Goal: Information Seeking & Learning: Find specific fact

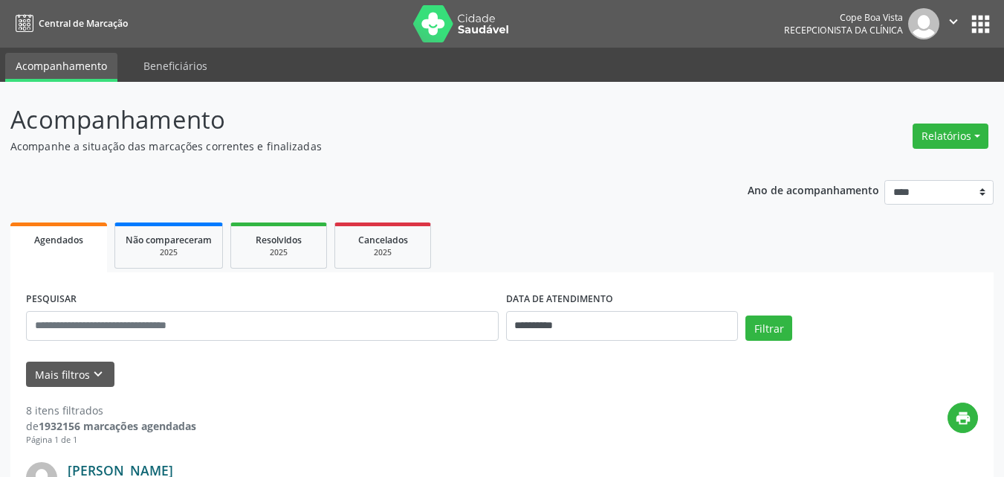
scroll to position [223, 0]
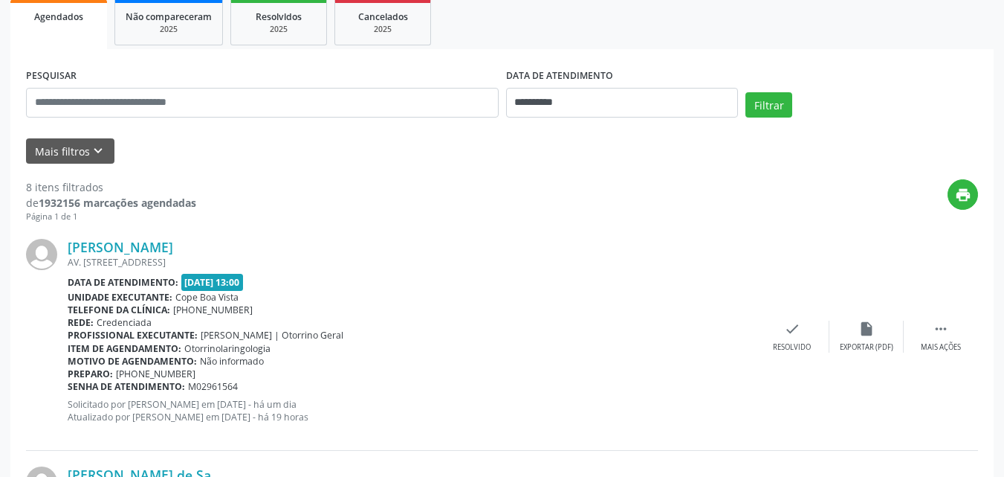
drag, startPoint x: 240, startPoint y: 283, endPoint x: 277, endPoint y: 288, distance: 37.5
click at [277, 288] on div "Data de atendimento: 02/10/2025 - 13:00" at bounding box center [412, 282] width 688 height 17
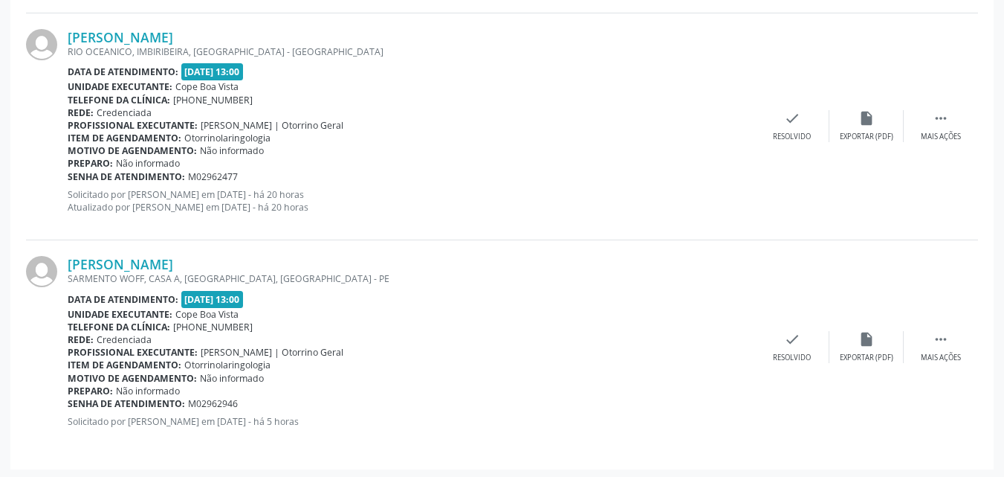
scroll to position [1798, 0]
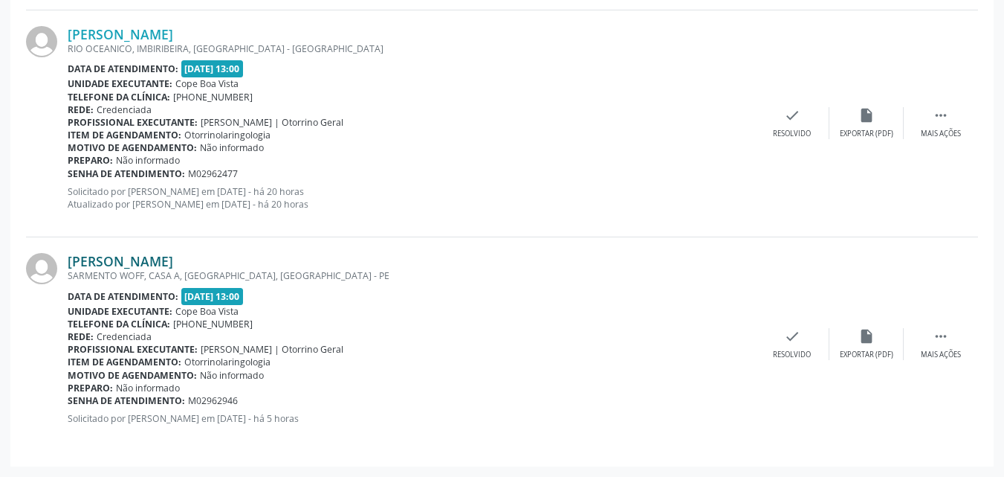
click at [143, 264] on link "[PERSON_NAME]" at bounding box center [121, 261] width 106 height 16
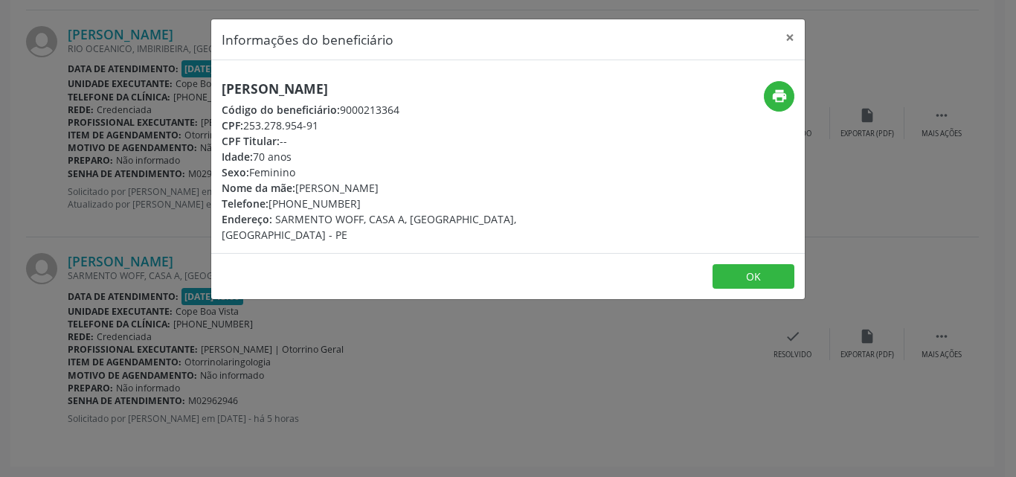
copy div "253.278.954-91"
drag, startPoint x: 248, startPoint y: 125, endPoint x: 322, endPoint y: 122, distance: 74.4
click at [322, 122] on div "CPF: 253.278.954-91" at bounding box center [409, 125] width 375 height 16
click at [760, 265] on button "OK" at bounding box center [753, 276] width 82 height 25
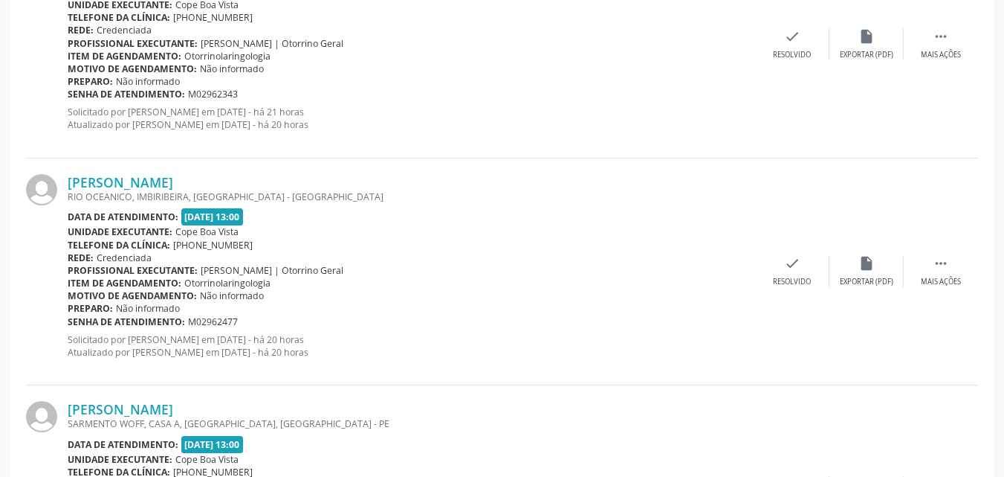
scroll to position [1650, 0]
click at [161, 186] on link "[PERSON_NAME]" at bounding box center [121, 183] width 106 height 16
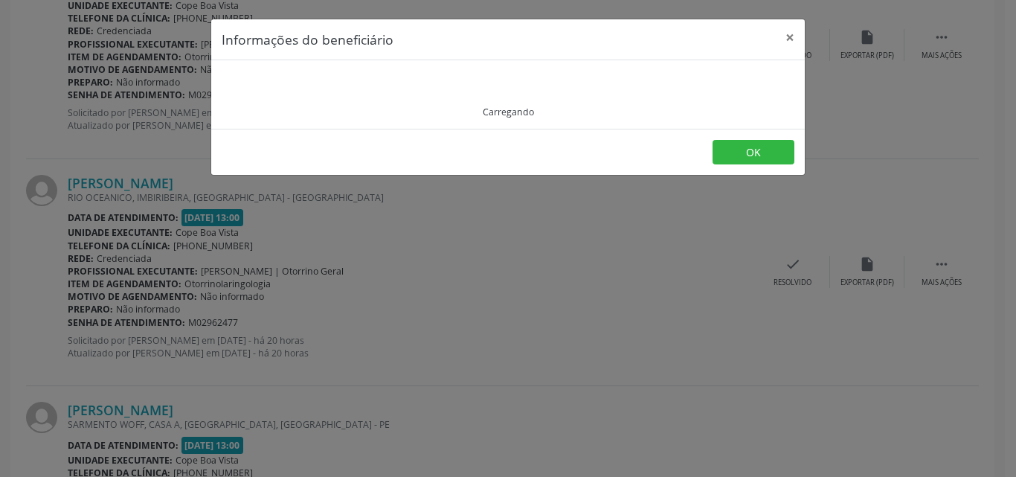
click at [308, 91] on div "Carregando" at bounding box center [508, 95] width 572 height 48
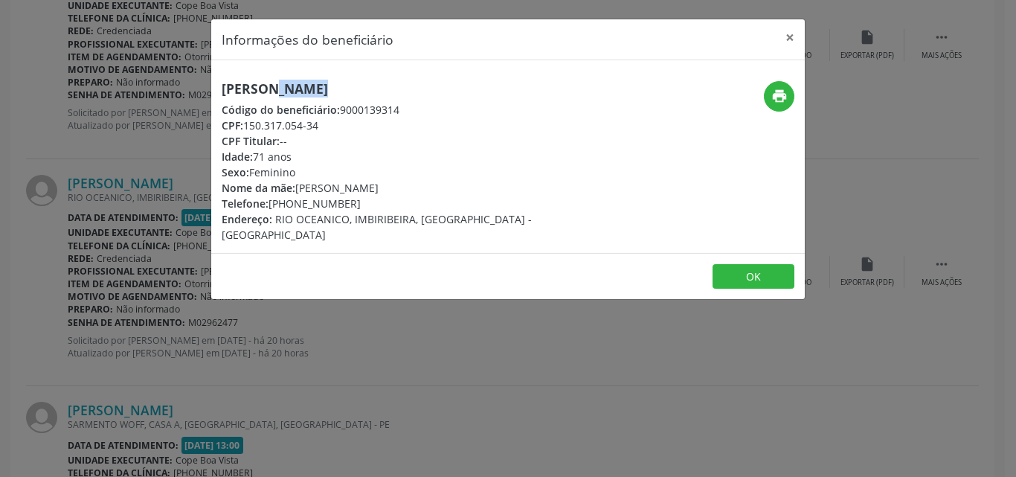
click at [309, 90] on h5 "[PERSON_NAME]" at bounding box center [409, 89] width 375 height 16
click at [201, 236] on div "Informações do beneficiário × [PERSON_NAME] Código do beneficiário: 9000139314 …" at bounding box center [508, 238] width 1016 height 477
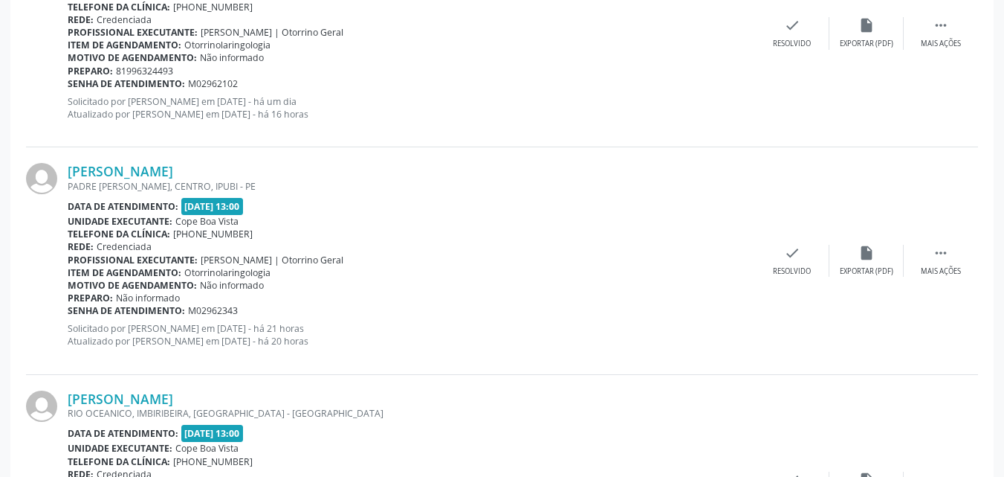
scroll to position [1427, 0]
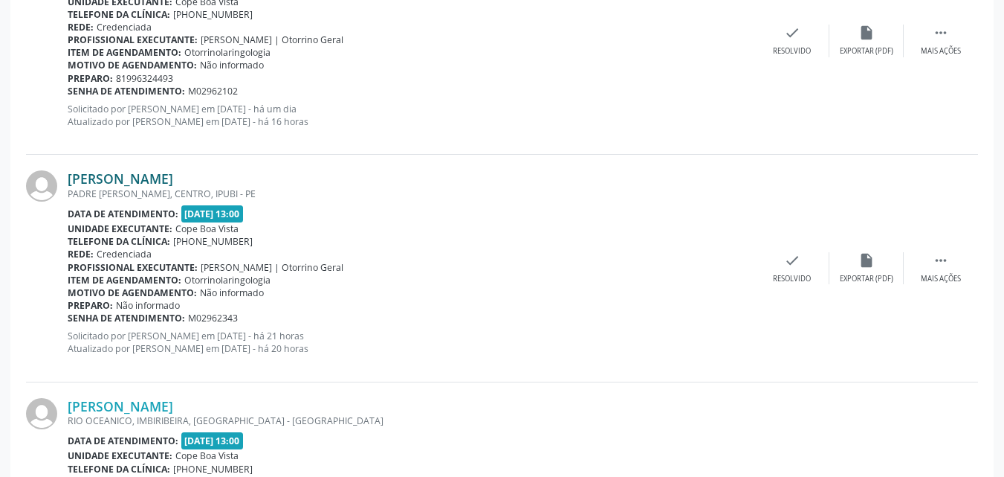
click at [129, 173] on link "[PERSON_NAME]" at bounding box center [121, 178] width 106 height 16
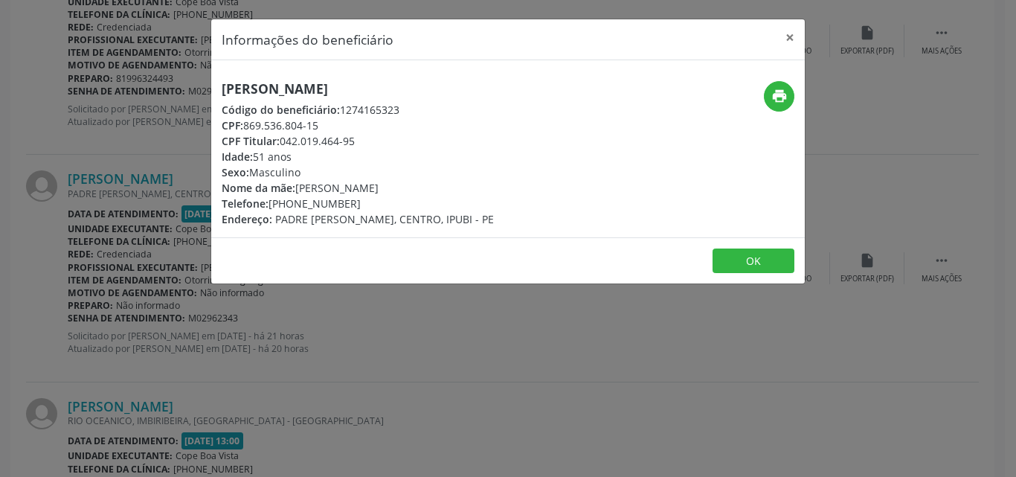
click at [280, 92] on h5 "[PERSON_NAME]" at bounding box center [358, 89] width 272 height 16
copy div "[PERSON_NAME]"
copy div "87) 99928-3722"
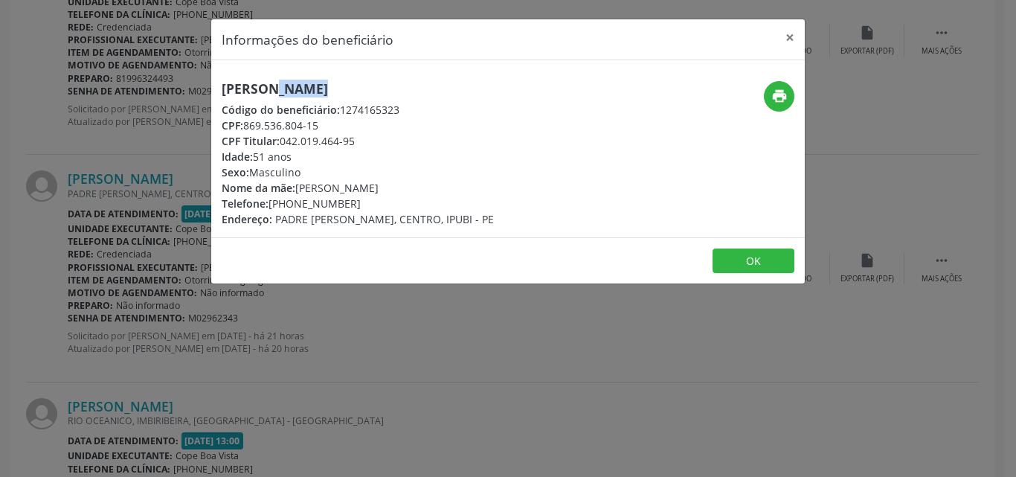
drag, startPoint x: 288, startPoint y: 204, endPoint x: 357, endPoint y: 204, distance: 69.1
click at [357, 204] on div "Telefone: [PHONE_NUMBER]" at bounding box center [358, 204] width 272 height 16
click at [324, 94] on h5 "[PERSON_NAME]" at bounding box center [358, 89] width 272 height 16
click at [323, 93] on h5 "[PERSON_NAME]" at bounding box center [358, 89] width 272 height 16
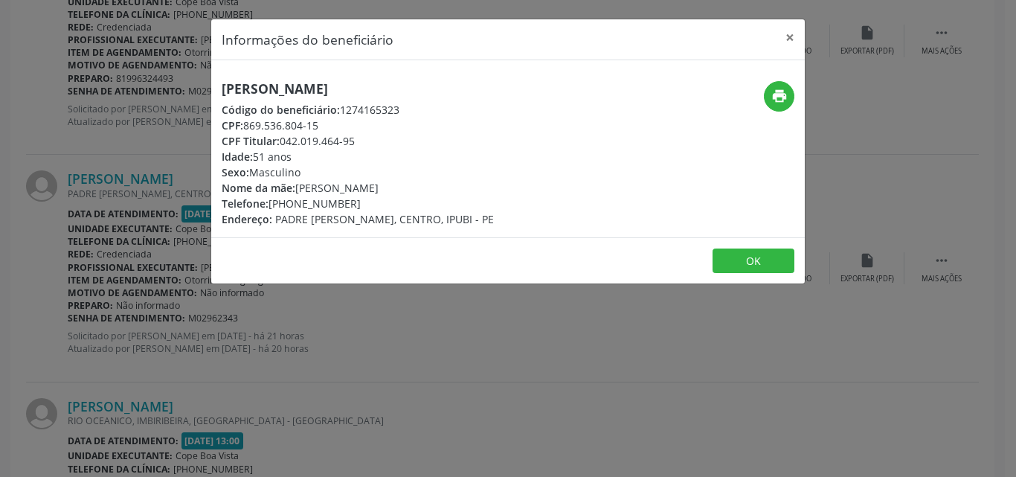
copy h5 "[PERSON_NAME]"
click at [284, 94] on h5 "[PERSON_NAME]" at bounding box center [358, 89] width 272 height 16
copy div "[PERSON_NAME]"
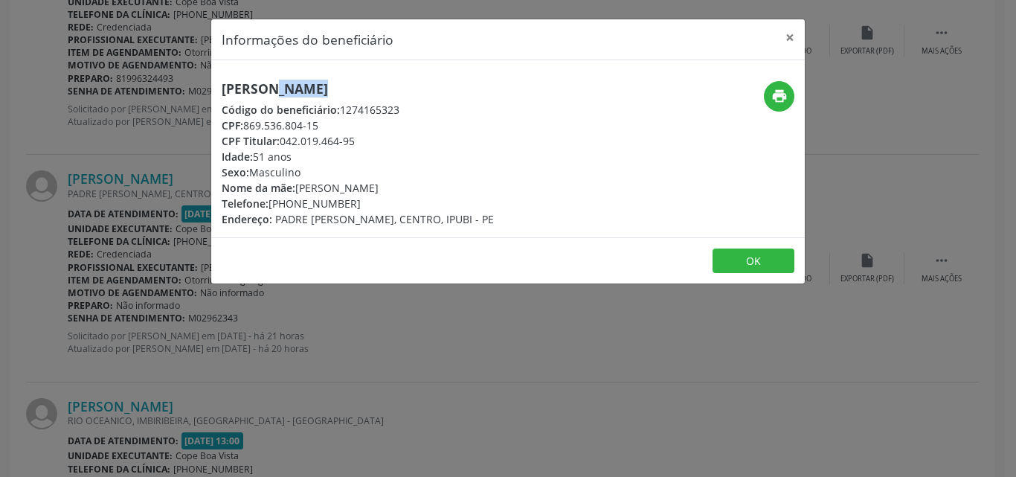
copy div "87) 99928-3722"
drag, startPoint x: 274, startPoint y: 199, endPoint x: 361, endPoint y: 201, distance: 87.7
click at [361, 201] on div "Telefone: [PHONE_NUMBER]" at bounding box center [358, 204] width 272 height 16
click at [159, 223] on div "Informações do beneficiário × [PERSON_NAME] Código do beneficiário: 1274165323 …" at bounding box center [508, 238] width 1016 height 477
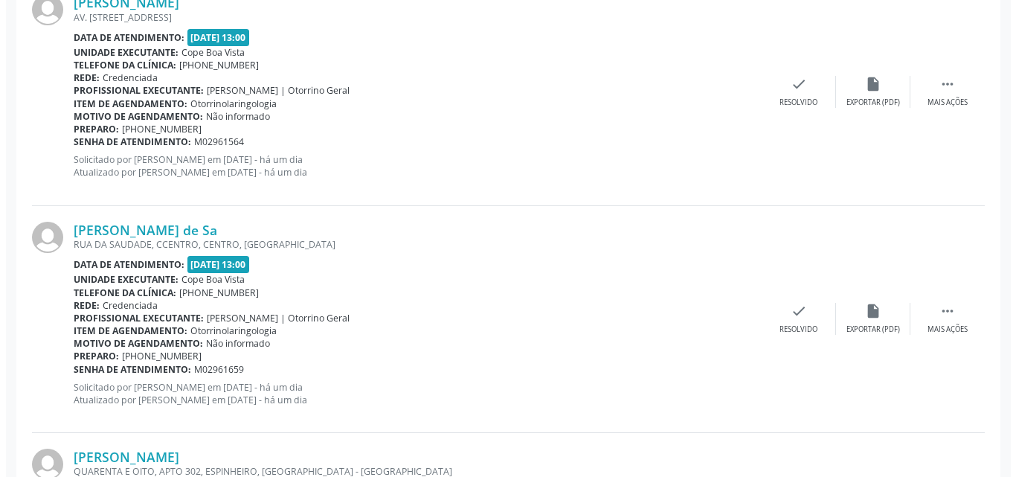
scroll to position [460, 0]
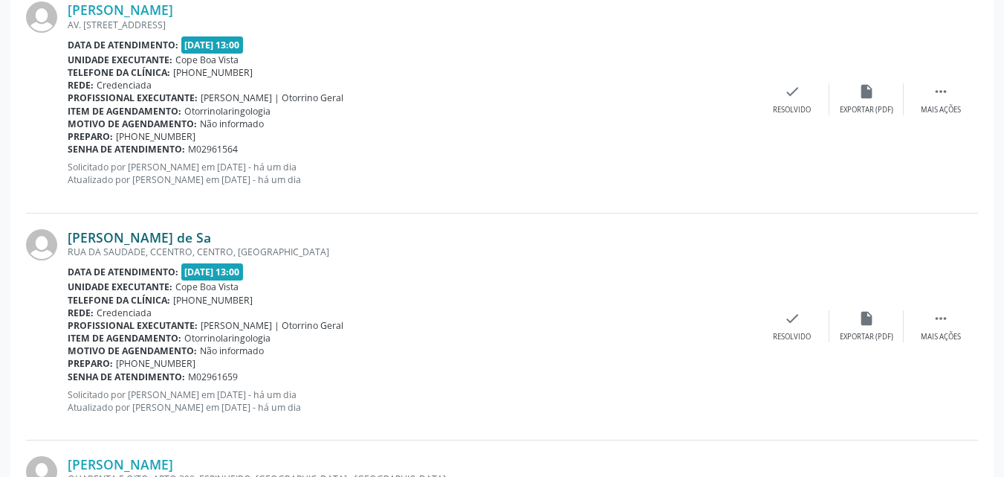
click at [133, 236] on link "[PERSON_NAME] de Sa" at bounding box center [139, 237] width 143 height 16
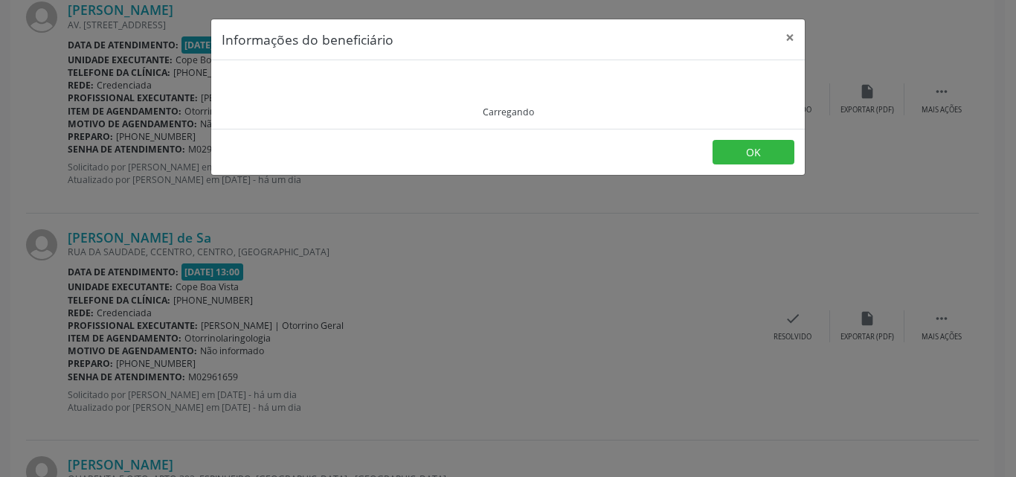
click at [291, 82] on div "Carregando" at bounding box center [508, 95] width 572 height 48
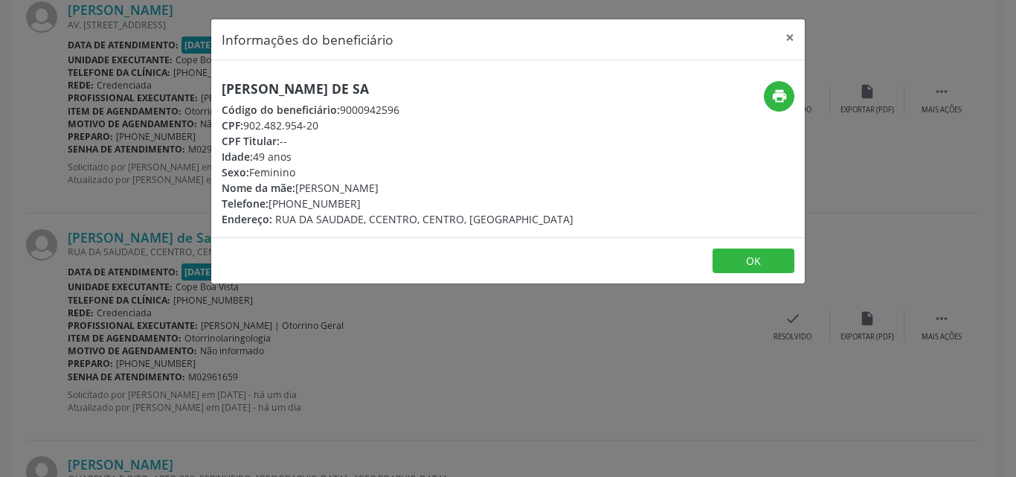
click at [291, 82] on h5 "[PERSON_NAME] de Sa" at bounding box center [398, 89] width 352 height 16
copy div "[PERSON_NAME] de Sa"
click at [199, 192] on div "Informações do beneficiário × [PERSON_NAME] de Sa Código do beneficiário: 90009…" at bounding box center [508, 238] width 1016 height 477
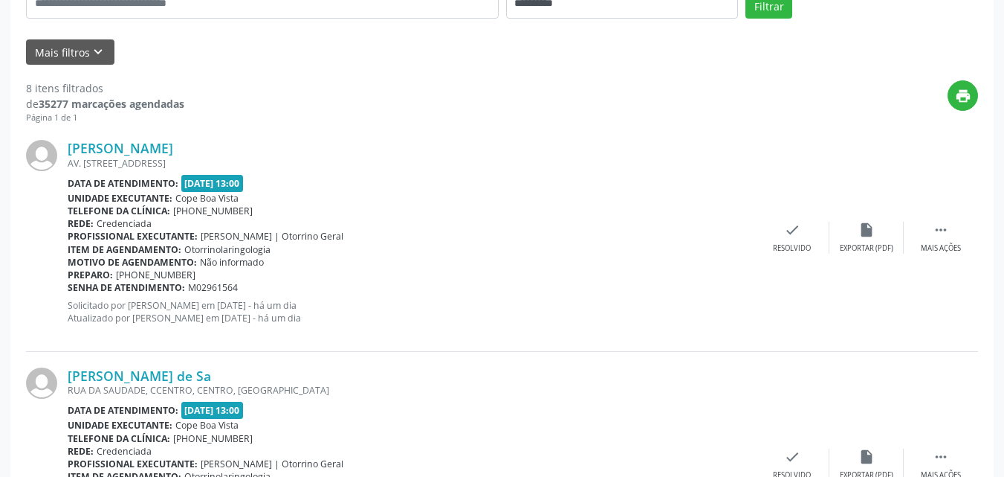
scroll to position [237, 0]
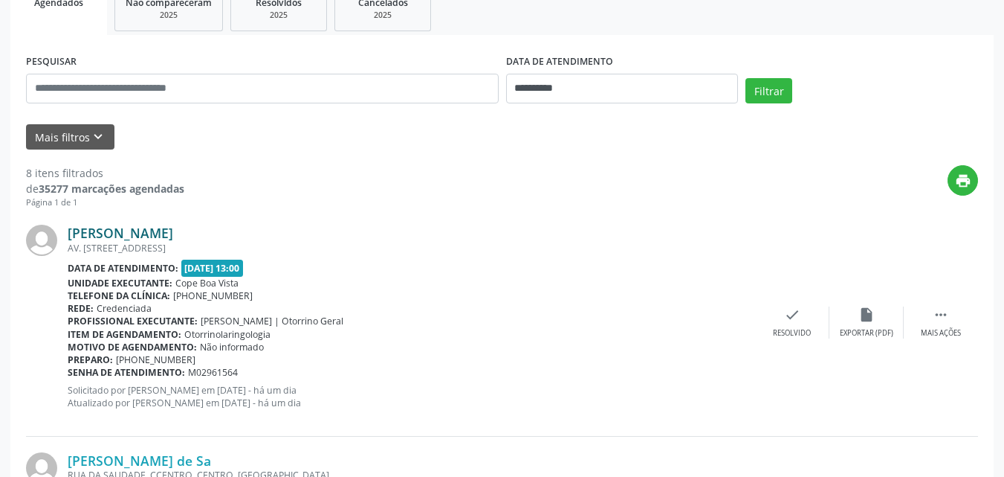
click at [143, 239] on link "[PERSON_NAME]" at bounding box center [121, 233] width 106 height 16
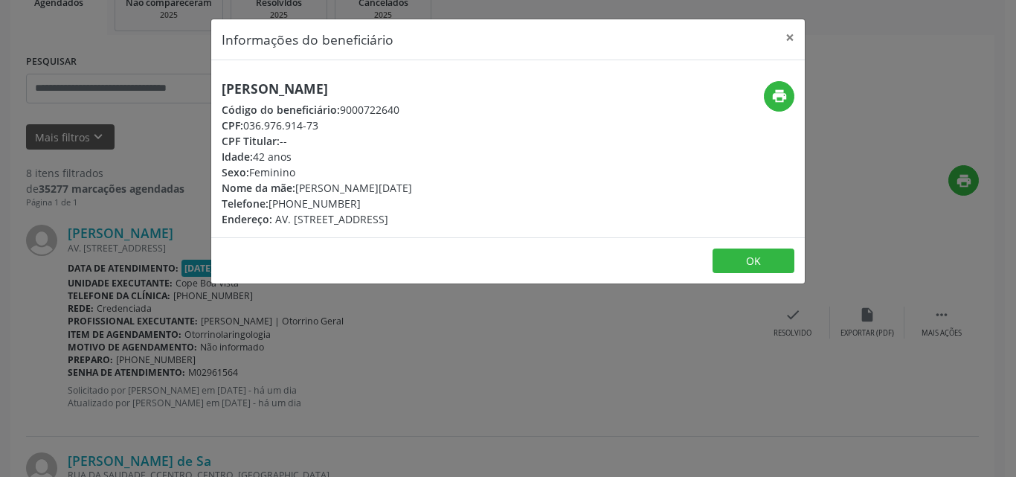
click at [323, 71] on div "[PERSON_NAME] Código do beneficiário: 9000722640 CPF: 036.976.914-73 CPF Titula…" at bounding box center [507, 148] width 593 height 177
click at [316, 78] on div "[PERSON_NAME] Código do beneficiário: 9000722640 CPF: 036.976.914-73 CPF Titula…" at bounding box center [507, 148] width 593 height 177
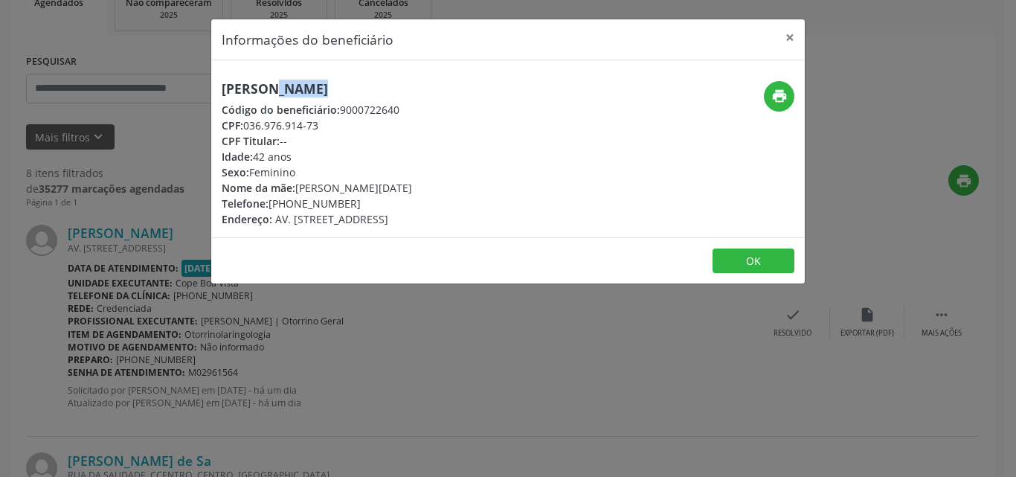
copy div "[PERSON_NAME]"
drag, startPoint x: 275, startPoint y: 205, endPoint x: 367, endPoint y: 205, distance: 91.4
click at [367, 205] on div "Telefone: [PHONE_NUMBER]" at bounding box center [317, 204] width 190 height 16
copy div "81) 98811-3179"
click at [170, 281] on div "Informações do beneficiário × [PERSON_NAME] Código do beneficiário: 9000722640 …" at bounding box center [508, 238] width 1016 height 477
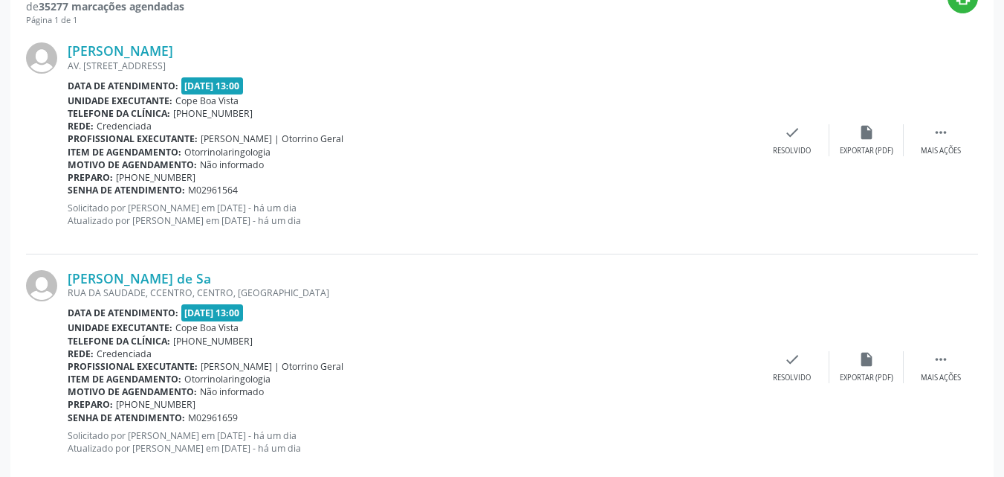
scroll to position [460, 0]
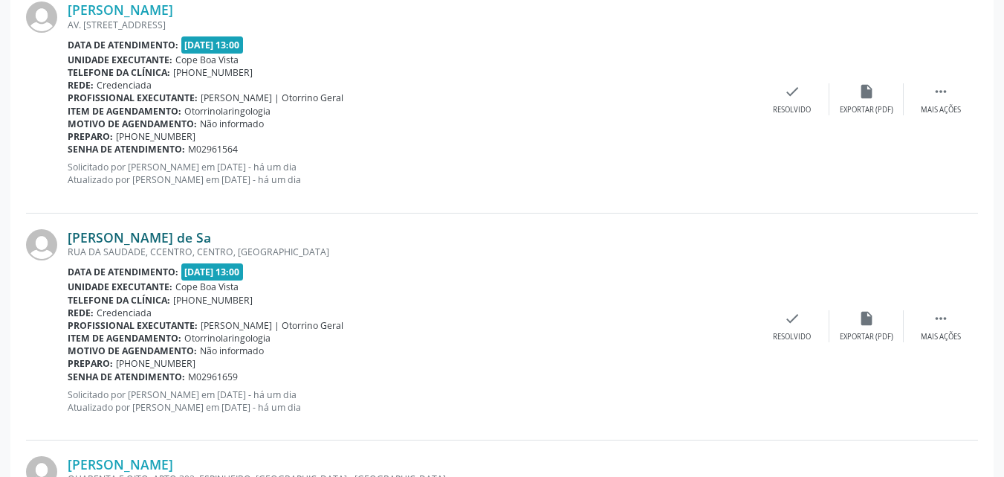
click at [155, 233] on link "[PERSON_NAME] de Sa" at bounding box center [139, 237] width 143 height 16
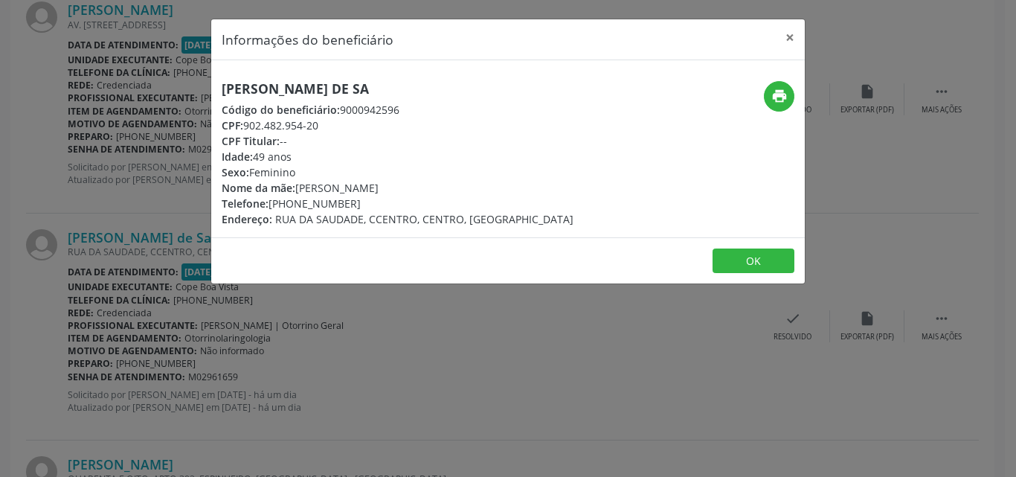
click at [343, 86] on h5 "[PERSON_NAME] de Sa" at bounding box center [398, 89] width 352 height 16
copy div "[PERSON_NAME] de Sa"
click at [170, 175] on div "Informações do beneficiário × [PERSON_NAME] de Sa Código do beneficiário: 90009…" at bounding box center [508, 238] width 1016 height 477
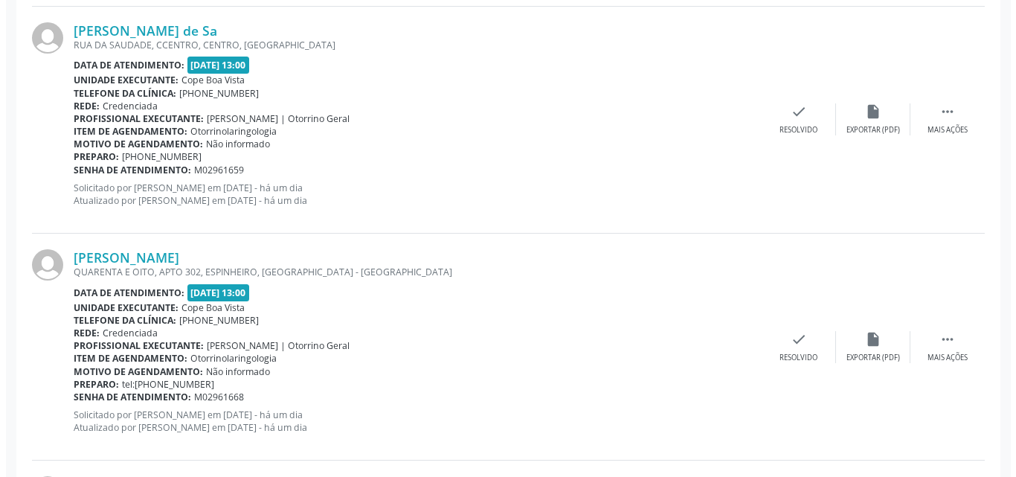
scroll to position [758, 0]
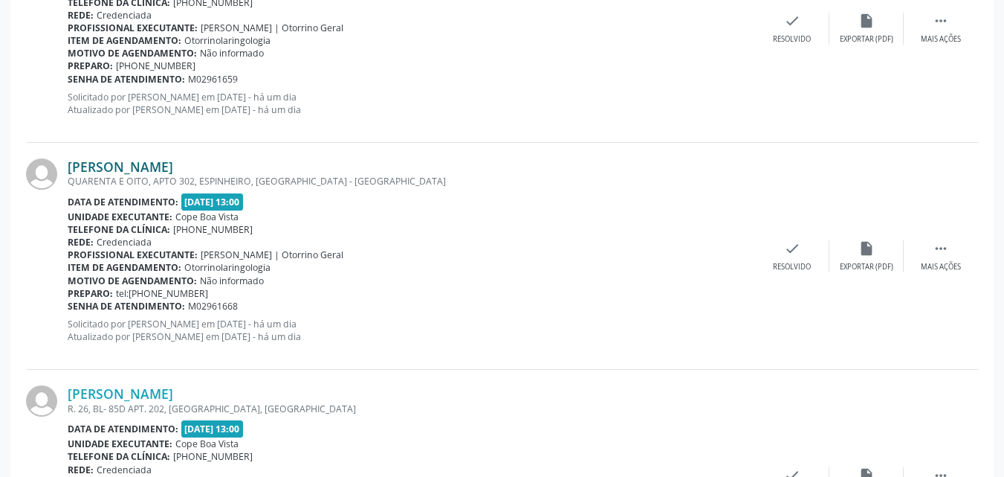
click at [155, 160] on link "[PERSON_NAME]" at bounding box center [121, 166] width 106 height 16
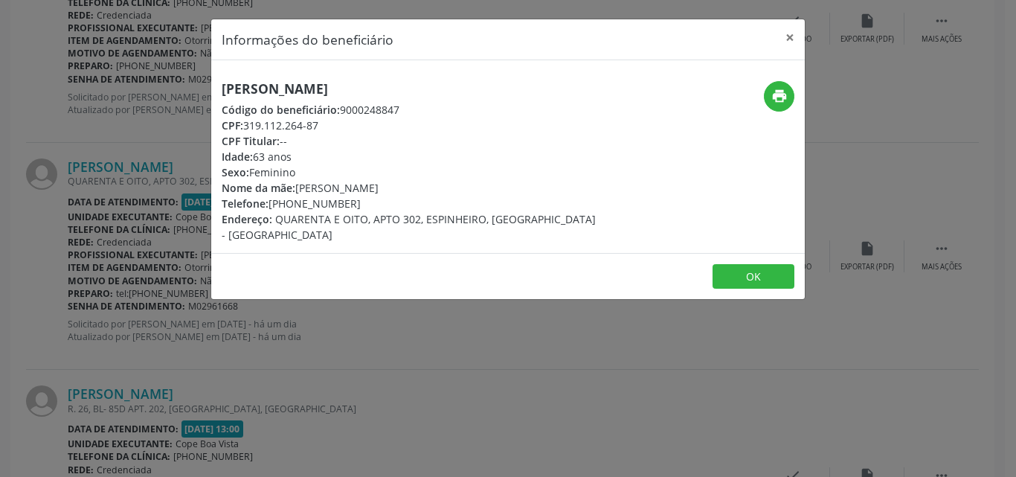
click at [315, 94] on h5 "[PERSON_NAME]" at bounding box center [409, 89] width 375 height 16
